Goal: Navigation & Orientation: Find specific page/section

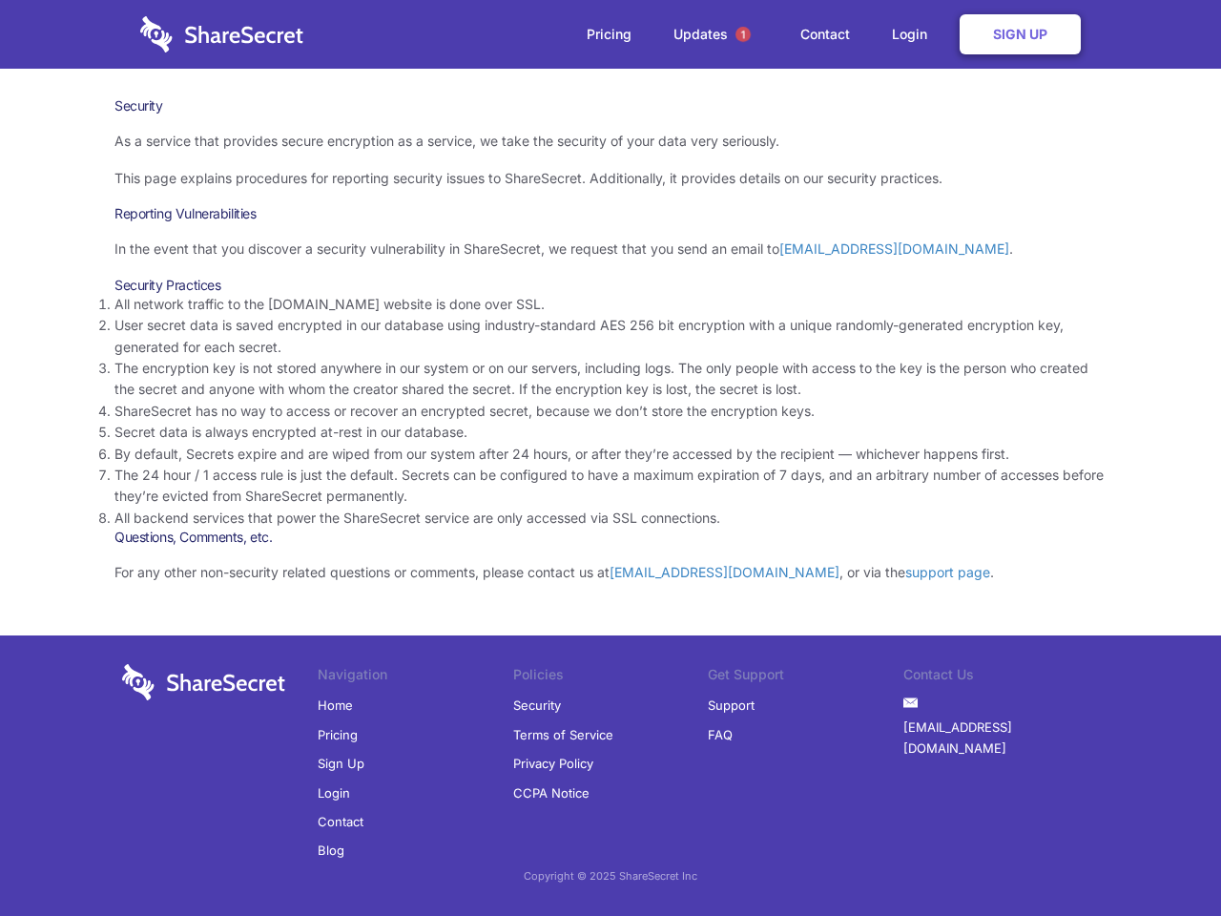
click at [611, 458] on li "By default, Secrets expire and are wiped from our system after 24 hours, or aft…" at bounding box center [610, 454] width 992 height 21
click at [743, 34] on span "1" at bounding box center [742, 34] width 15 height 15
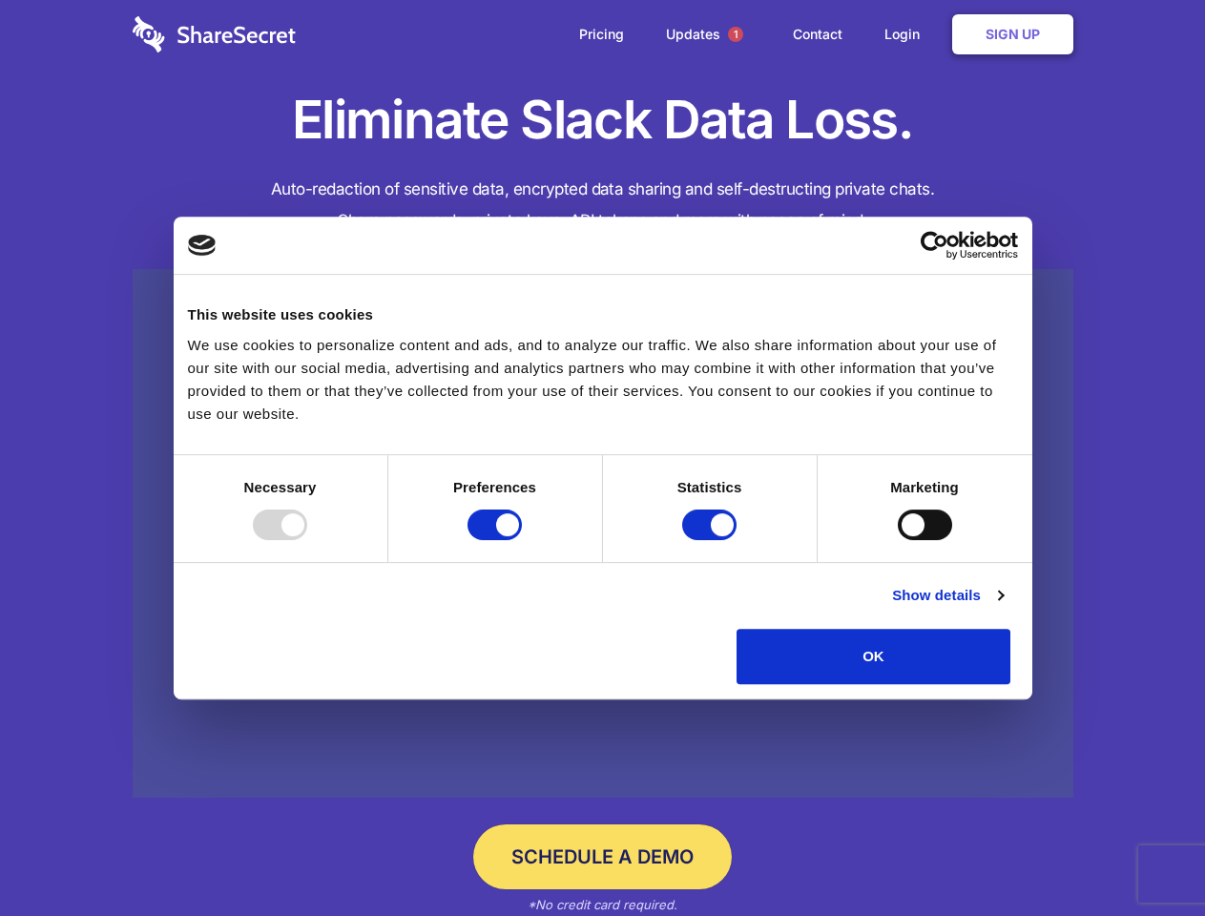
click at [307, 540] on div at bounding box center [280, 524] width 54 height 31
click at [522, 540] on input "Preferences" at bounding box center [494, 524] width 54 height 31
checkbox input "false"
click at [712, 540] on input "Statistics" at bounding box center [709, 524] width 54 height 31
checkbox input "false"
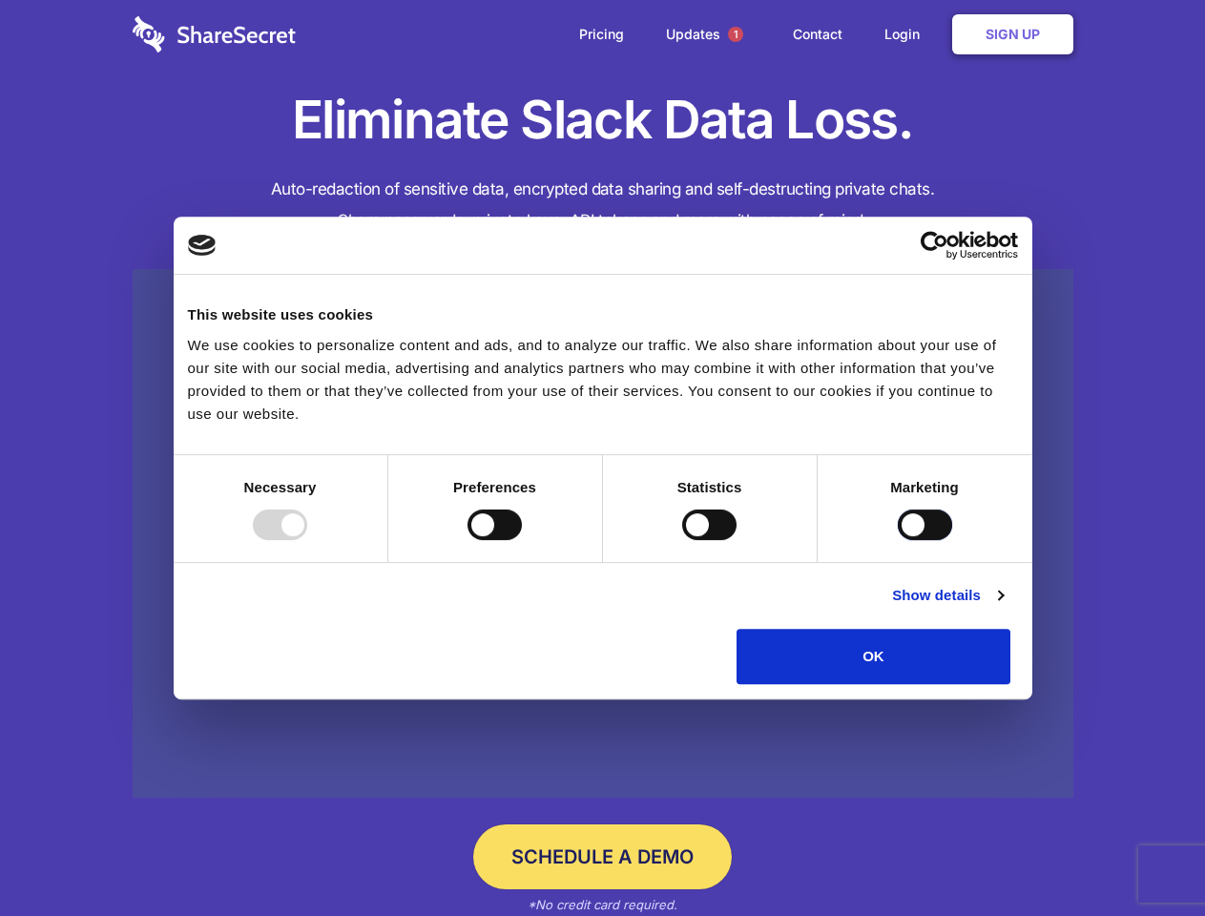
click at [898, 540] on input "Marketing" at bounding box center [925, 524] width 54 height 31
checkbox input "true"
click at [1003, 607] on link "Show details" at bounding box center [947, 595] width 111 height 23
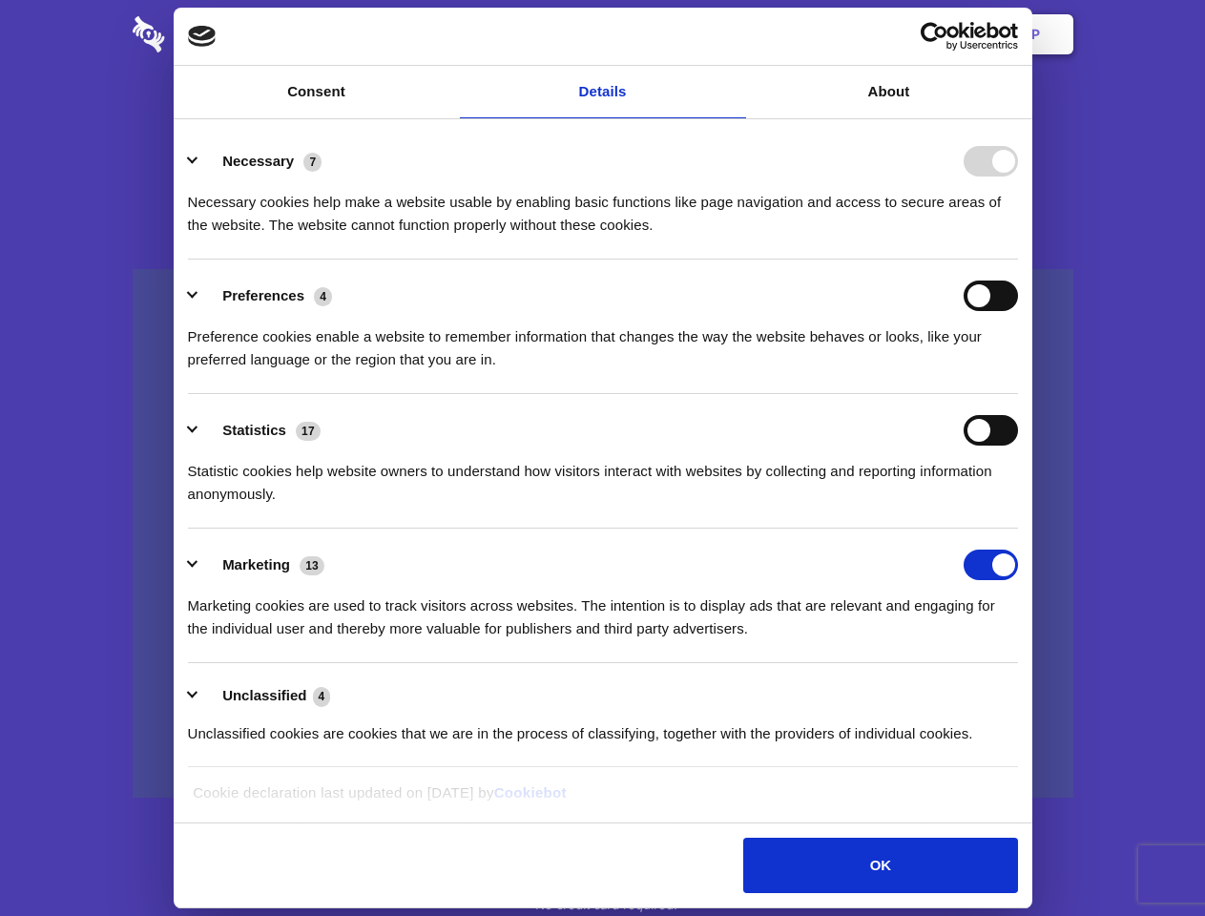
click at [1018, 259] on li "Necessary 7 Necessary cookies help make a website usable by enabling basic func…" at bounding box center [603, 192] width 830 height 135
click at [735, 34] on span "1" at bounding box center [735, 34] width 15 height 15
